Goal: Task Accomplishment & Management: Use online tool/utility

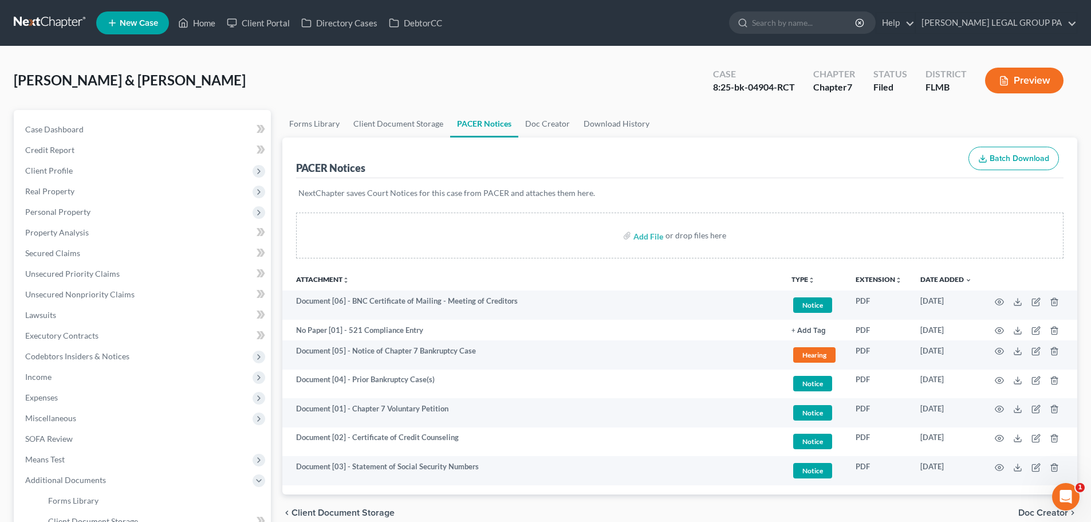
click at [76, 20] on link at bounding box center [50, 23] width 73 height 21
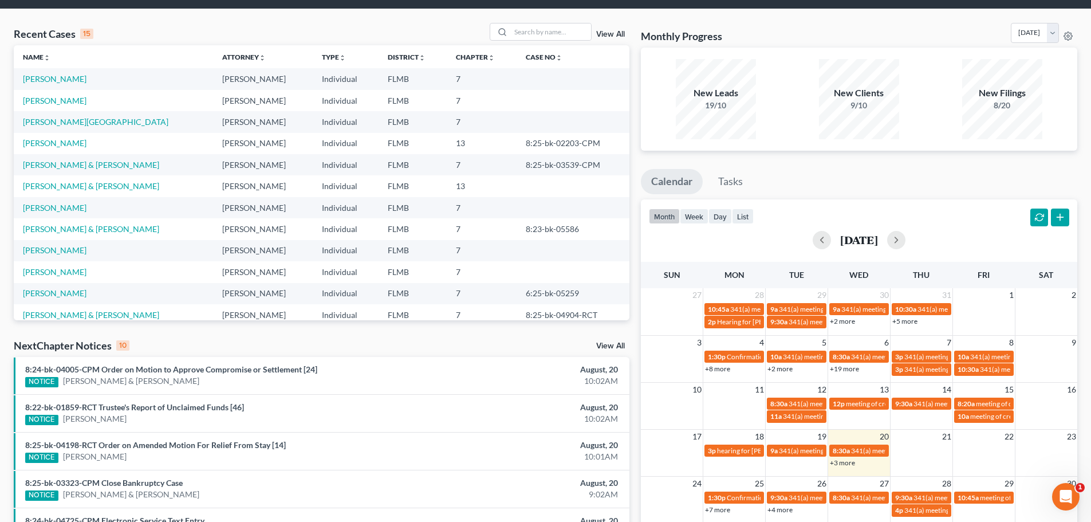
scroll to position [57, 0]
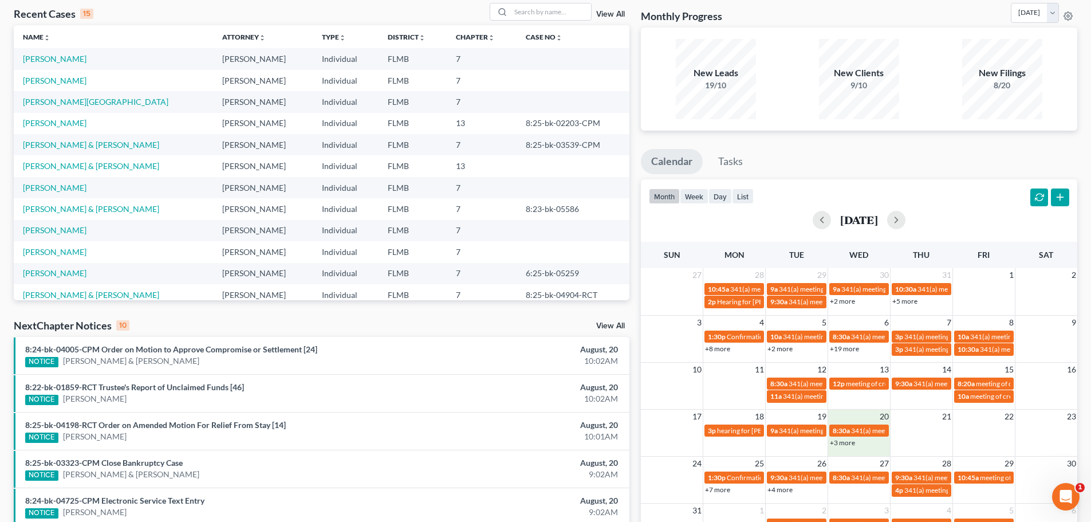
click at [854, 440] on div "+3 more" at bounding box center [859, 441] width 62 height 11
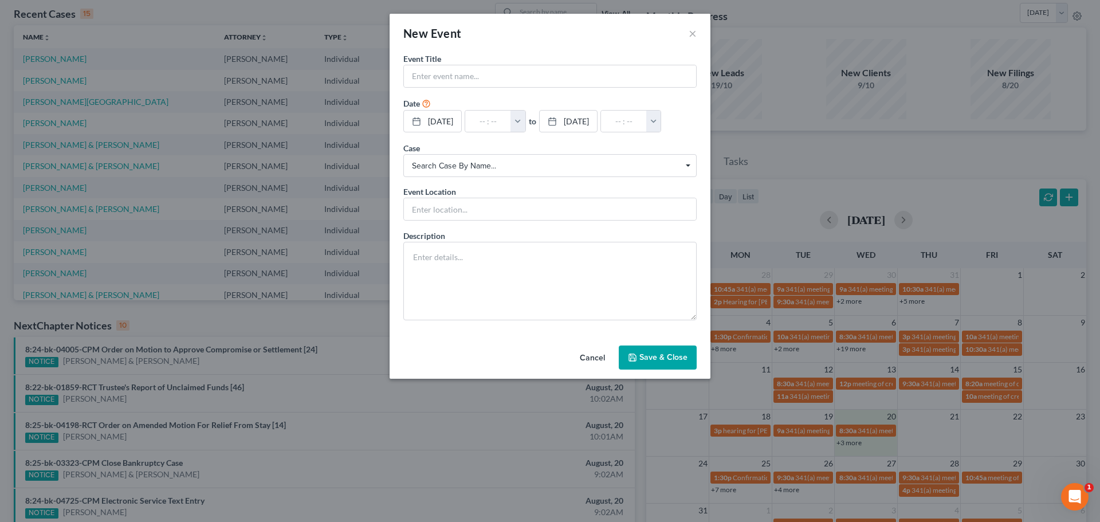
click at [852, 443] on div "New Event × Event Title * Date [DATE] close Date [DATE] Time 12:00 AM chevron_l…" at bounding box center [550, 261] width 1100 height 522
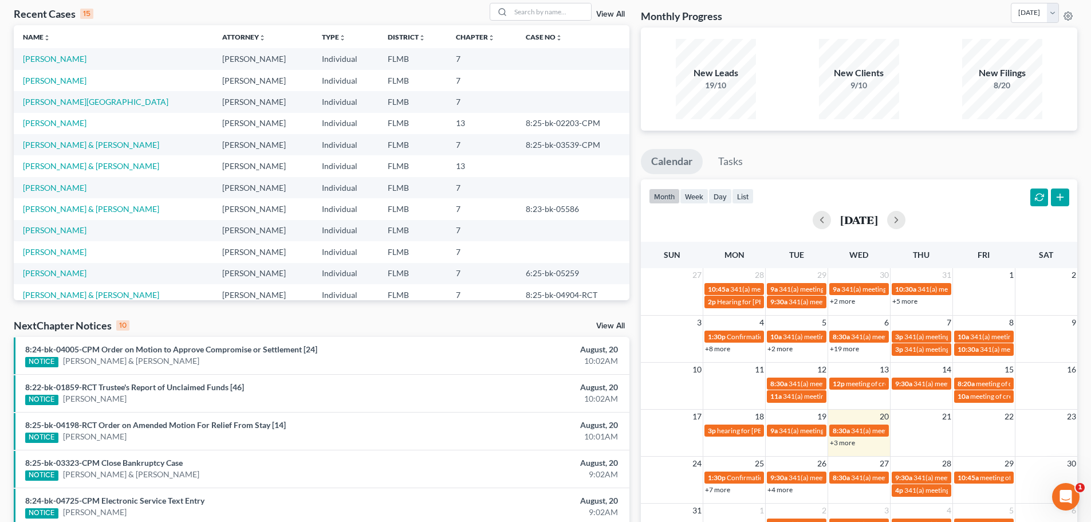
click at [841, 440] on link "+3 more" at bounding box center [842, 442] width 25 height 9
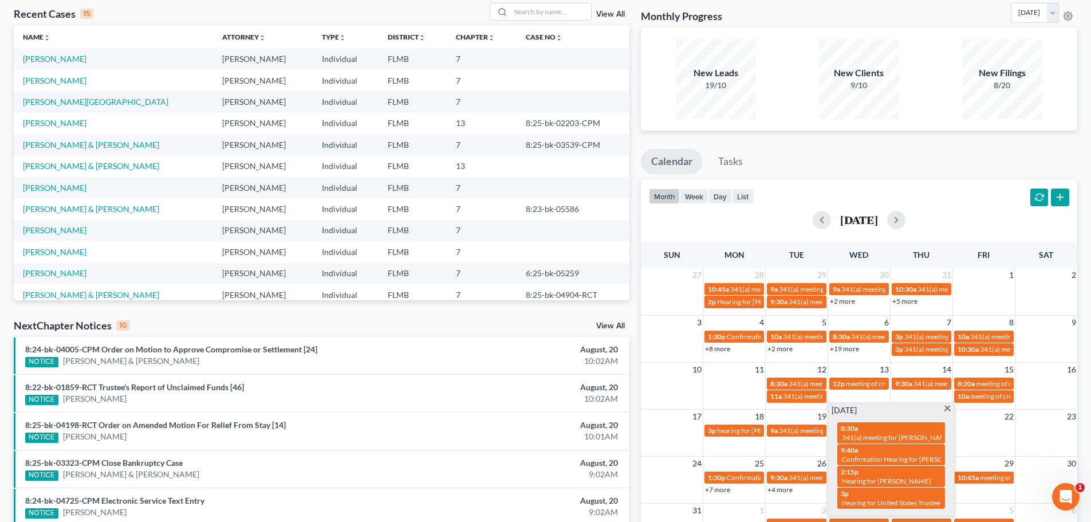
click at [946, 409] on span at bounding box center [947, 408] width 9 height 7
